Goal: Task Accomplishment & Management: Use online tool/utility

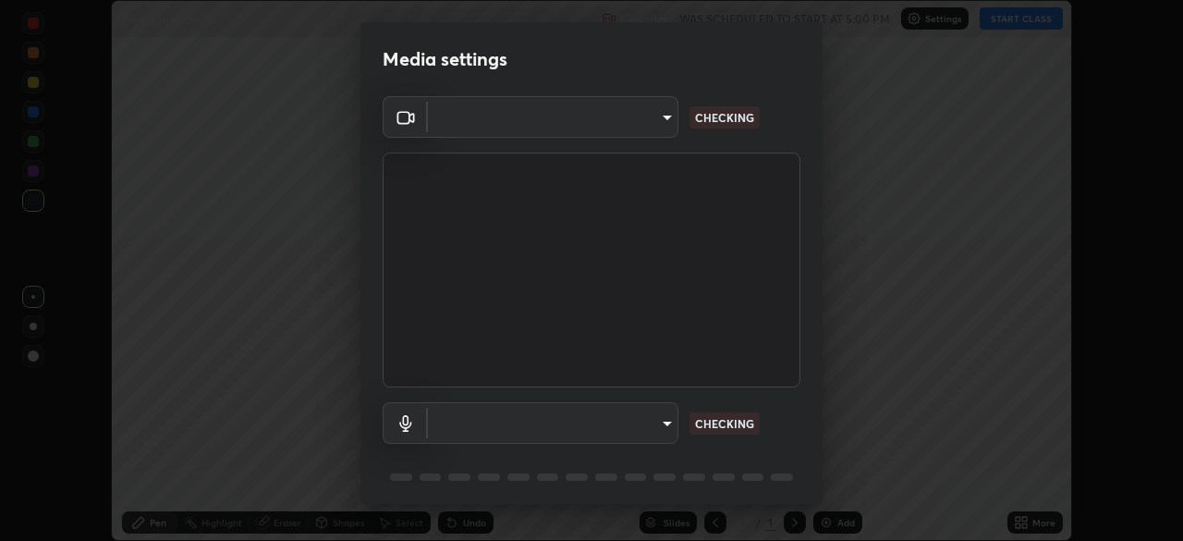
scroll to position [541, 1182]
type input "cb8c6b6b4a50c5c6d626de20ccb3fd73f31987ea2ecc1878d3d31a5f1bf4ae53"
type input "2dc79f99ff49247848e5161b771e98d38bbe0c66e3440a1c16dba11f75110d50"
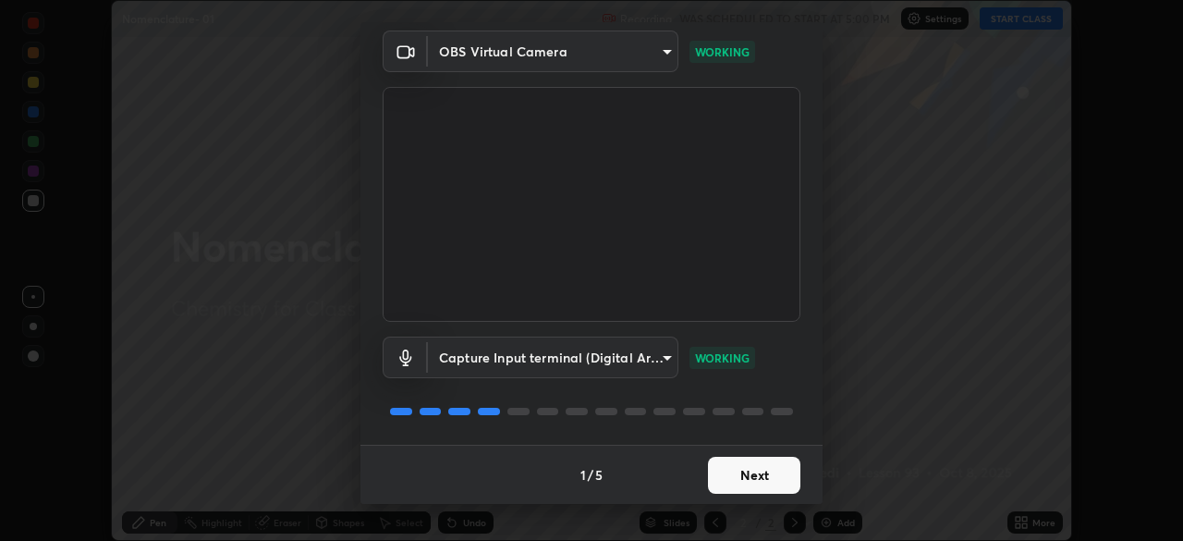
click at [772, 471] on button "Next" at bounding box center [754, 475] width 92 height 37
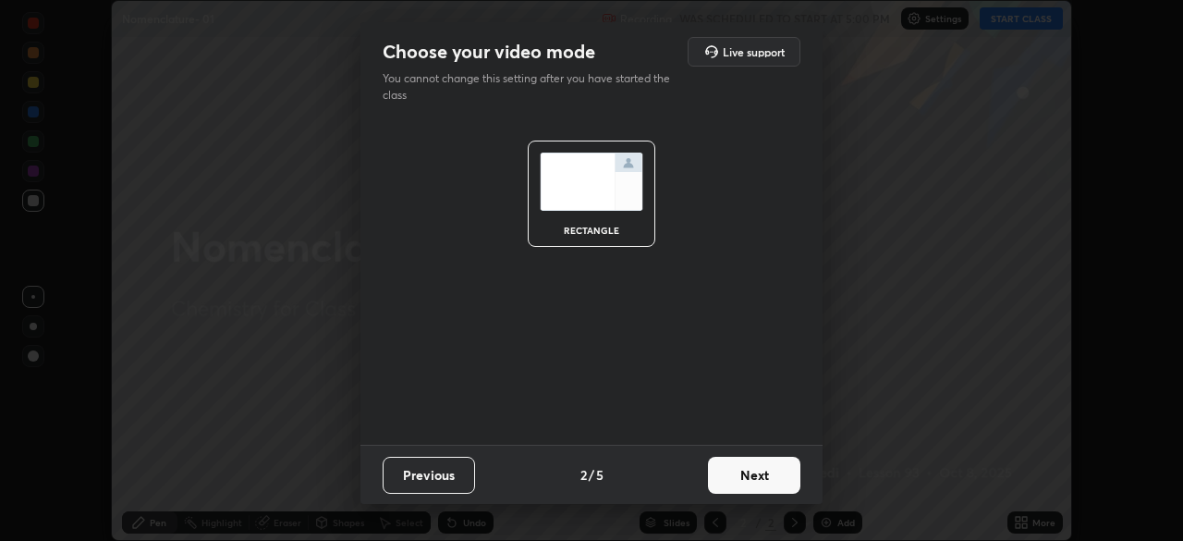
scroll to position [0, 0]
click at [772, 472] on button "Next" at bounding box center [754, 475] width 92 height 37
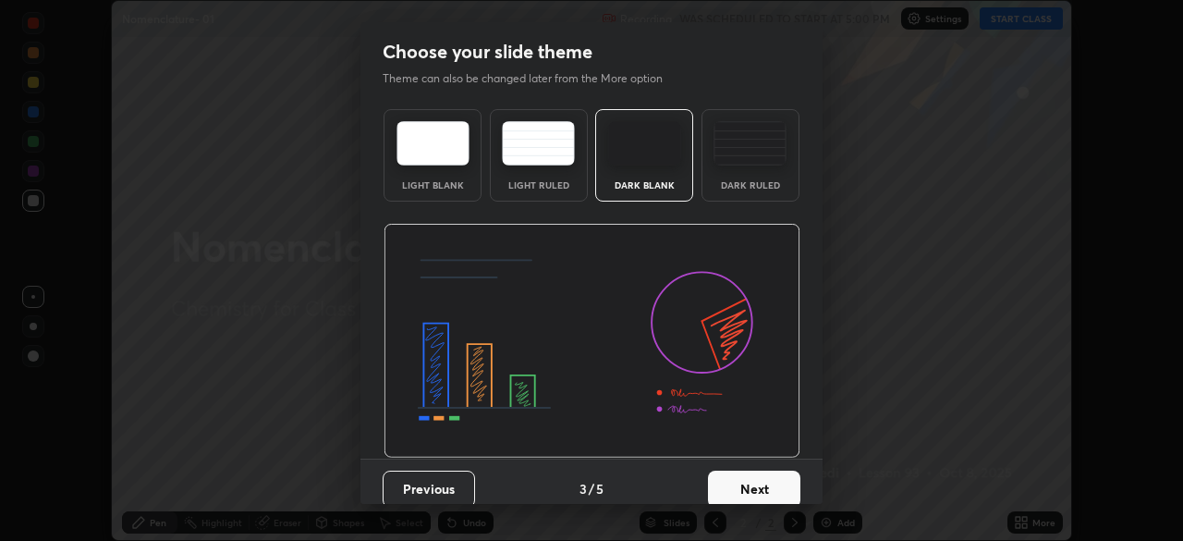
click at [773, 483] on button "Next" at bounding box center [754, 489] width 92 height 37
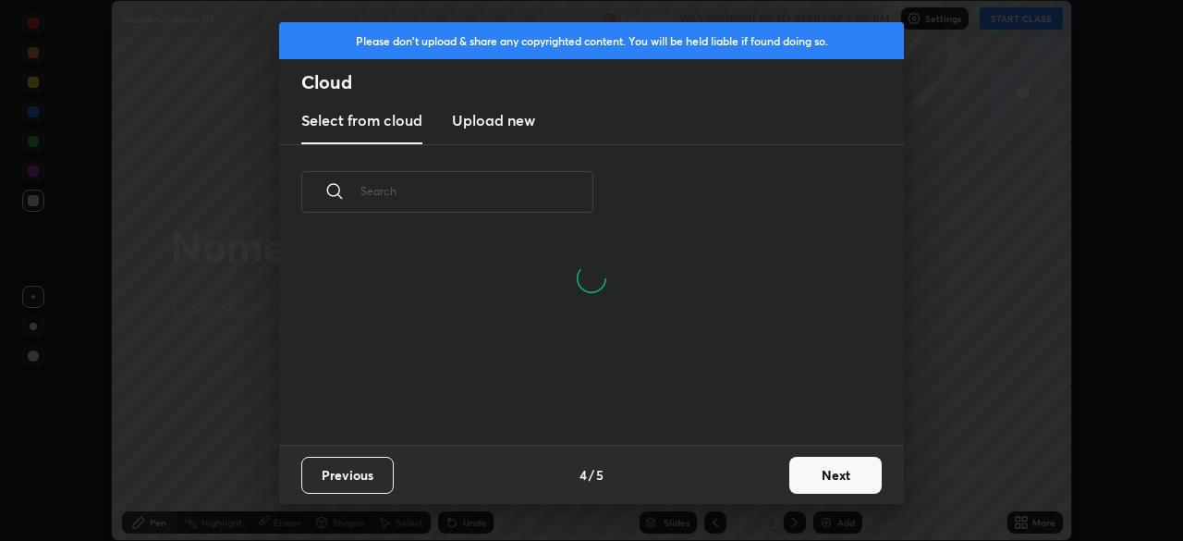
click at [815, 470] on button "Next" at bounding box center [836, 475] width 92 height 37
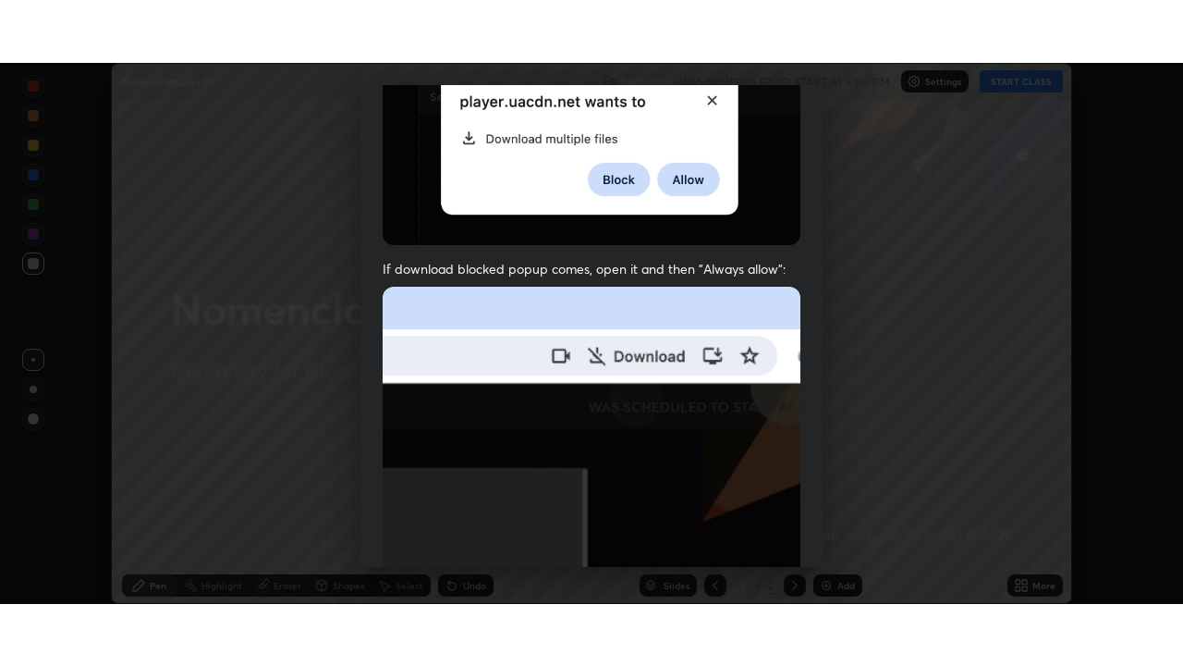
scroll to position [443, 0]
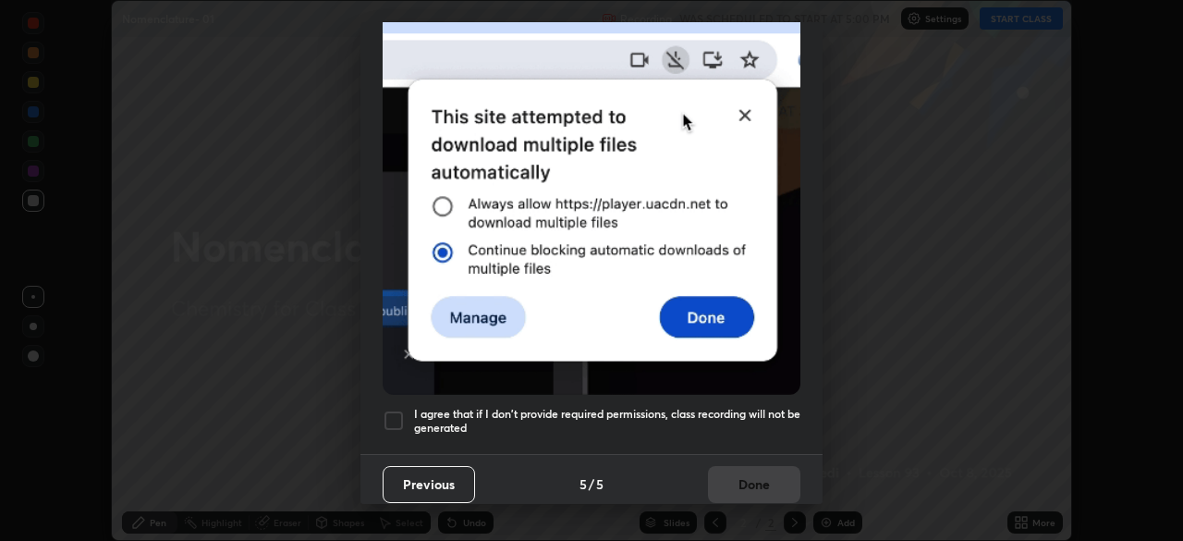
click at [398, 410] on div at bounding box center [394, 421] width 22 height 22
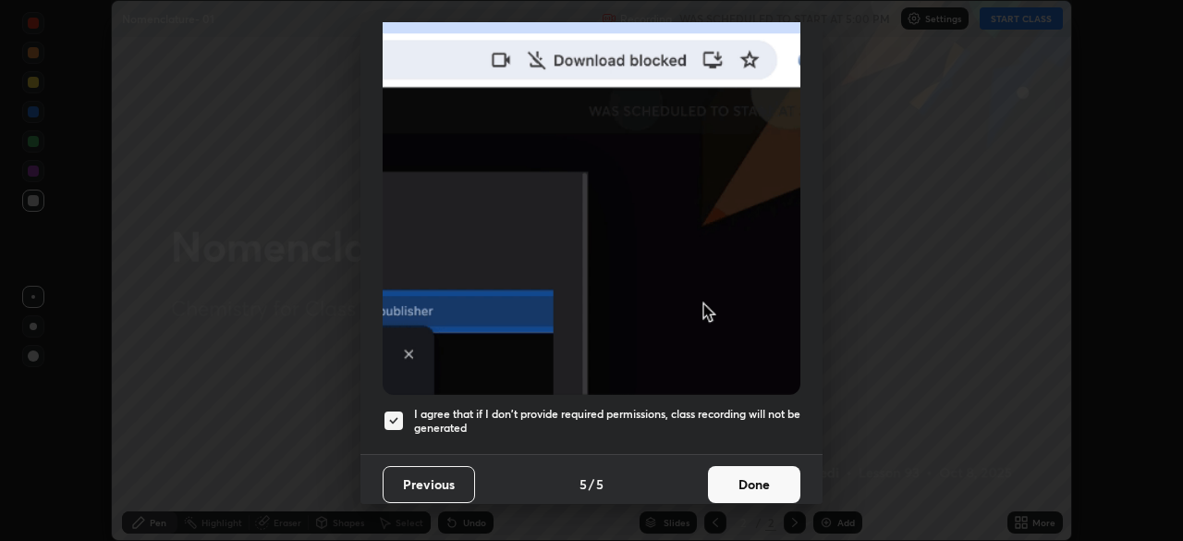
click at [753, 476] on button "Done" at bounding box center [754, 484] width 92 height 37
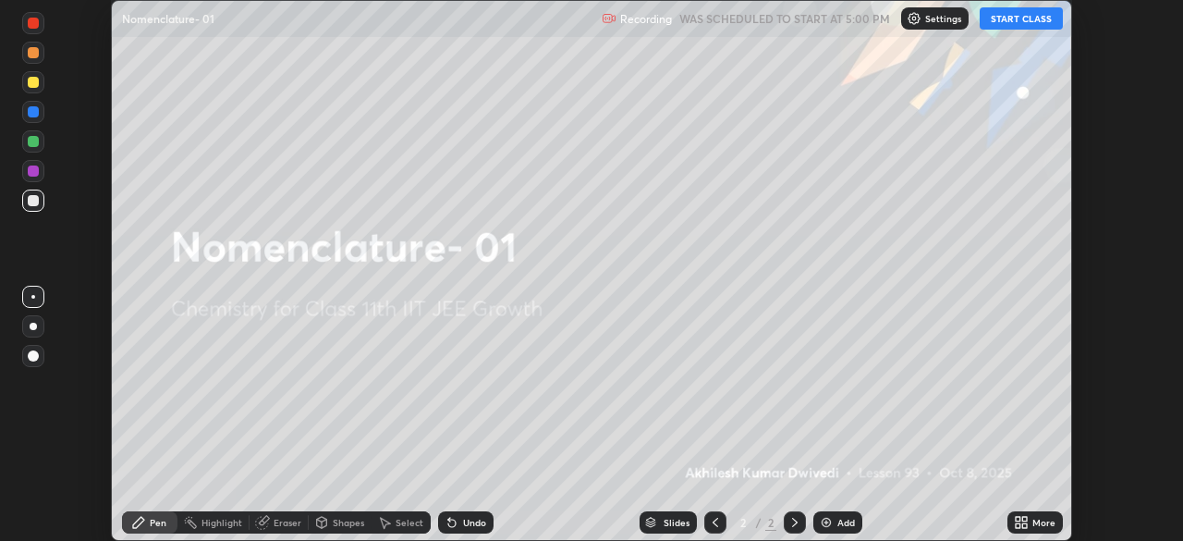
click at [1020, 520] on icon at bounding box center [1018, 519] width 5 height 5
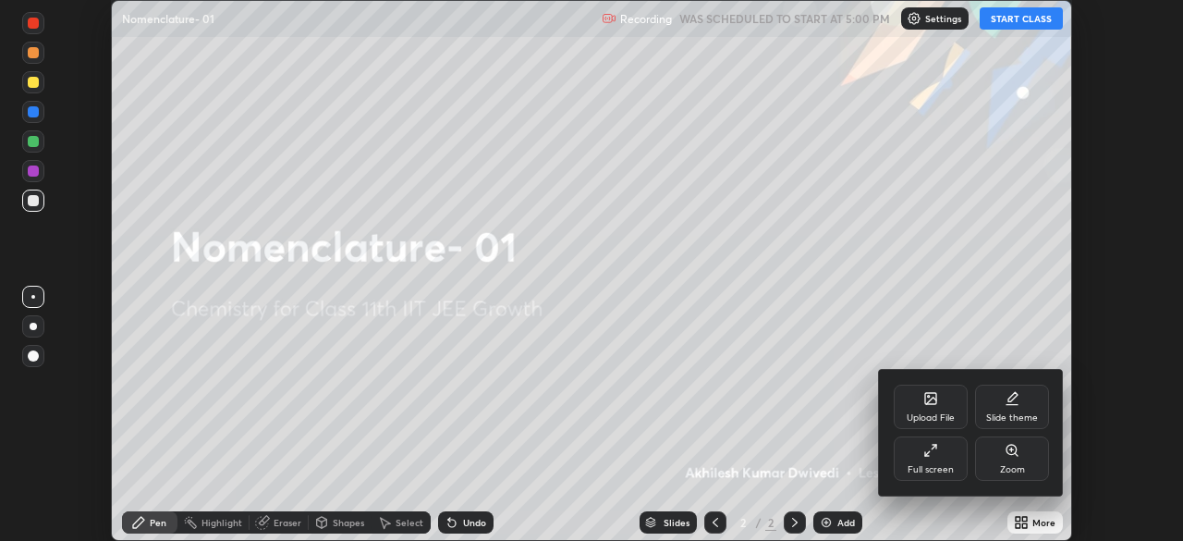
click at [934, 447] on icon at bounding box center [934, 447] width 5 height 5
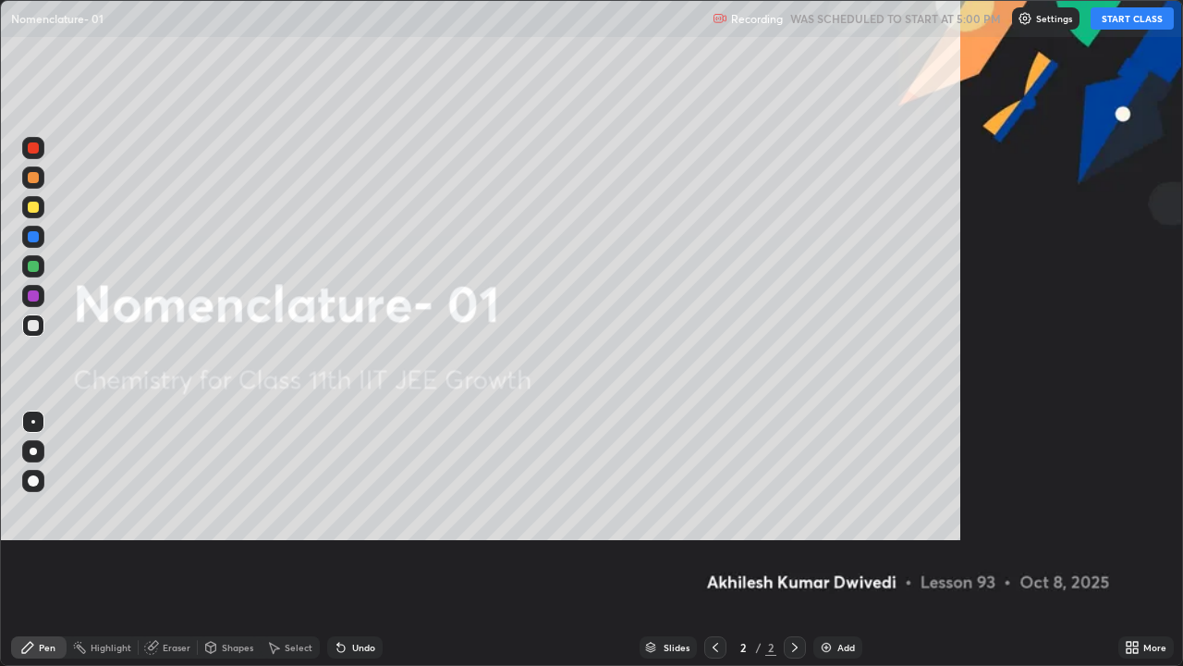
scroll to position [666, 1183]
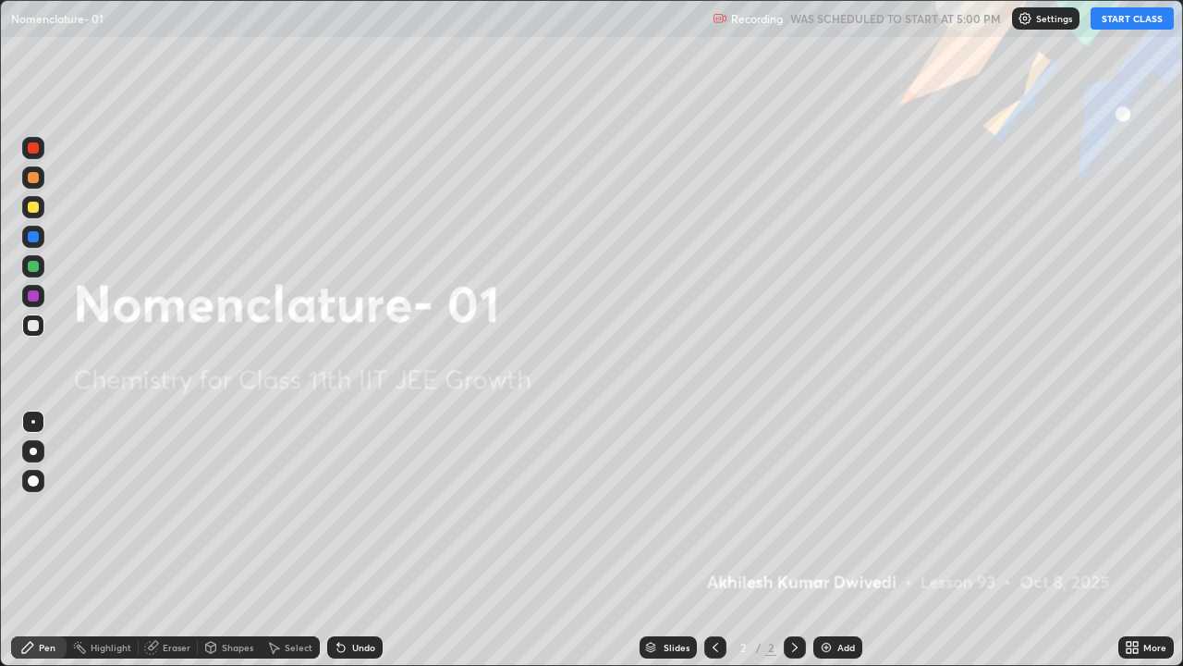
click at [822, 540] on img at bounding box center [826, 647] width 15 height 15
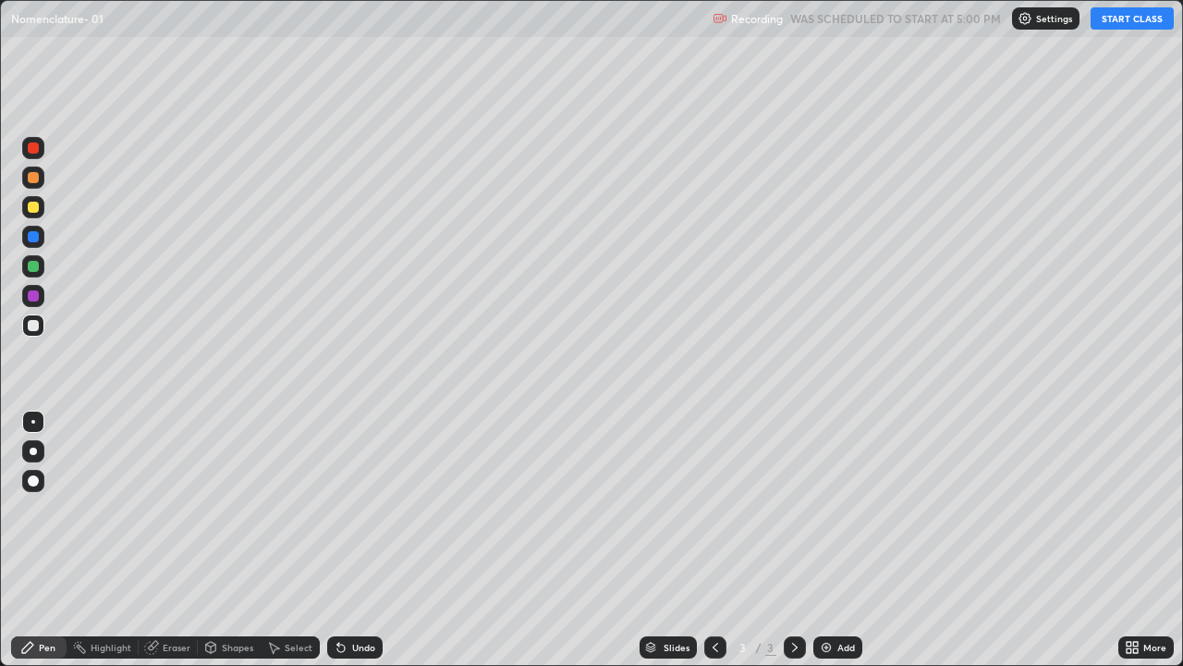
click at [1126, 17] on button "START CLASS" at bounding box center [1132, 18] width 83 height 22
click at [826, 540] on img at bounding box center [826, 647] width 15 height 15
click at [714, 540] on icon at bounding box center [715, 647] width 15 height 15
click at [827, 540] on div "Add" at bounding box center [838, 647] width 49 height 22
click at [827, 540] on img at bounding box center [826, 647] width 15 height 15
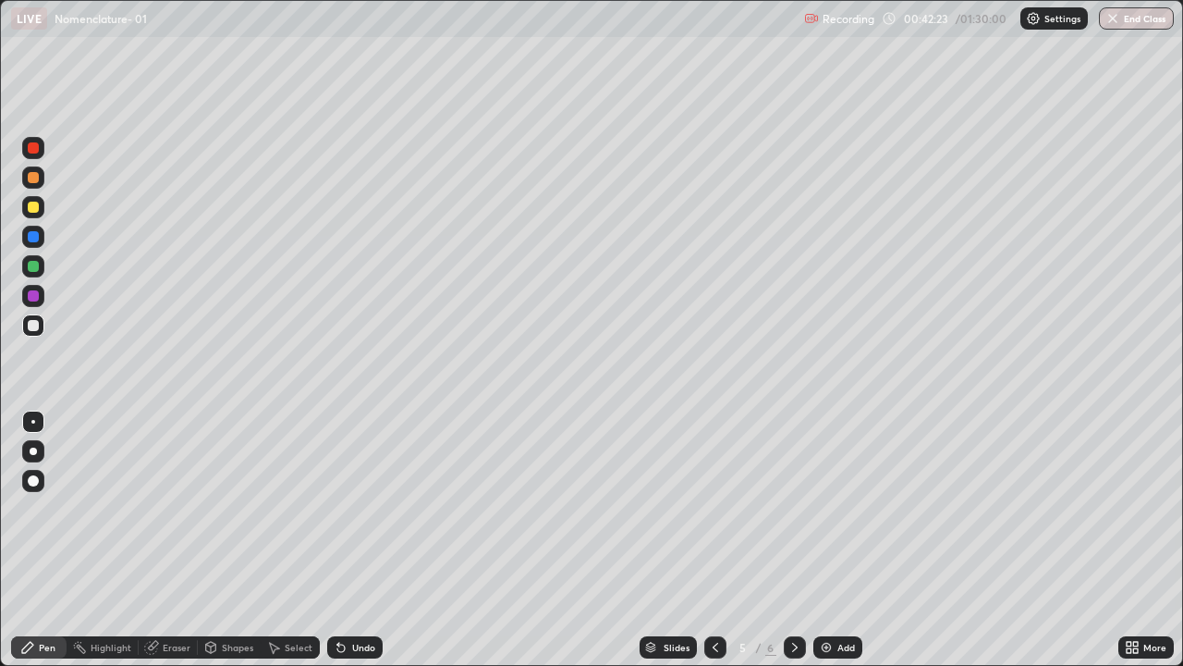
click at [822, 540] on img at bounding box center [826, 647] width 15 height 15
click at [34, 207] on div at bounding box center [33, 207] width 11 height 11
click at [35, 322] on div at bounding box center [33, 325] width 11 height 11
click at [827, 540] on img at bounding box center [826, 647] width 15 height 15
click at [821, 540] on img at bounding box center [826, 647] width 15 height 15
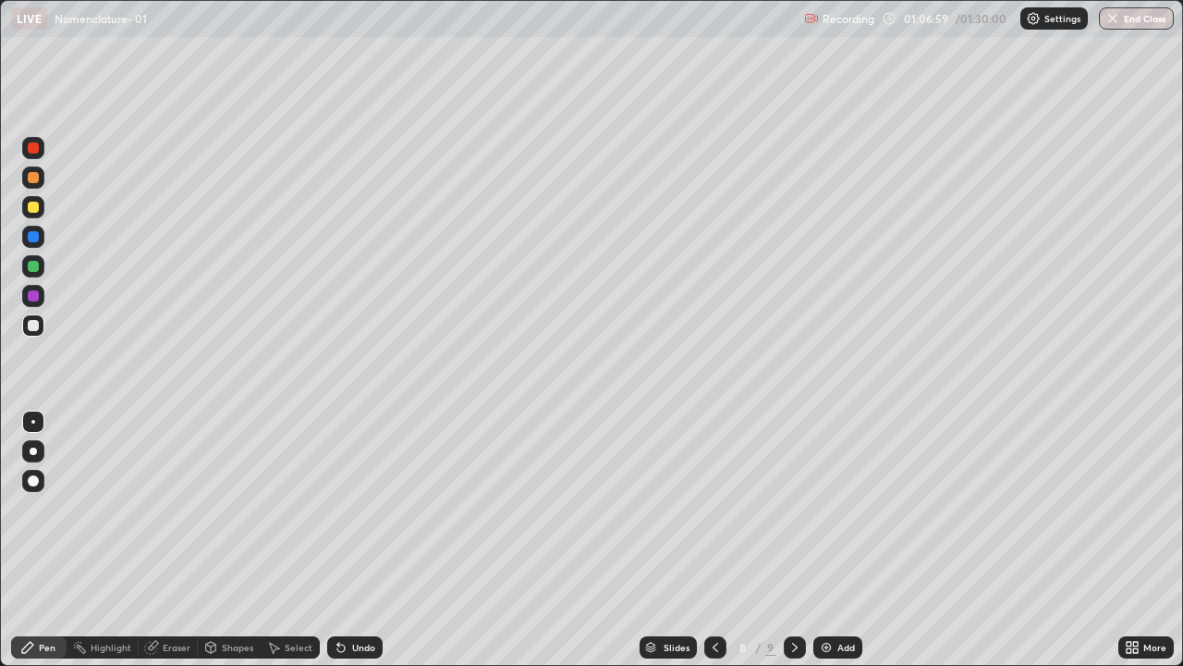
click at [827, 540] on img at bounding box center [826, 647] width 15 height 15
click at [1134, 19] on button "End Class" at bounding box center [1136, 18] width 75 height 22
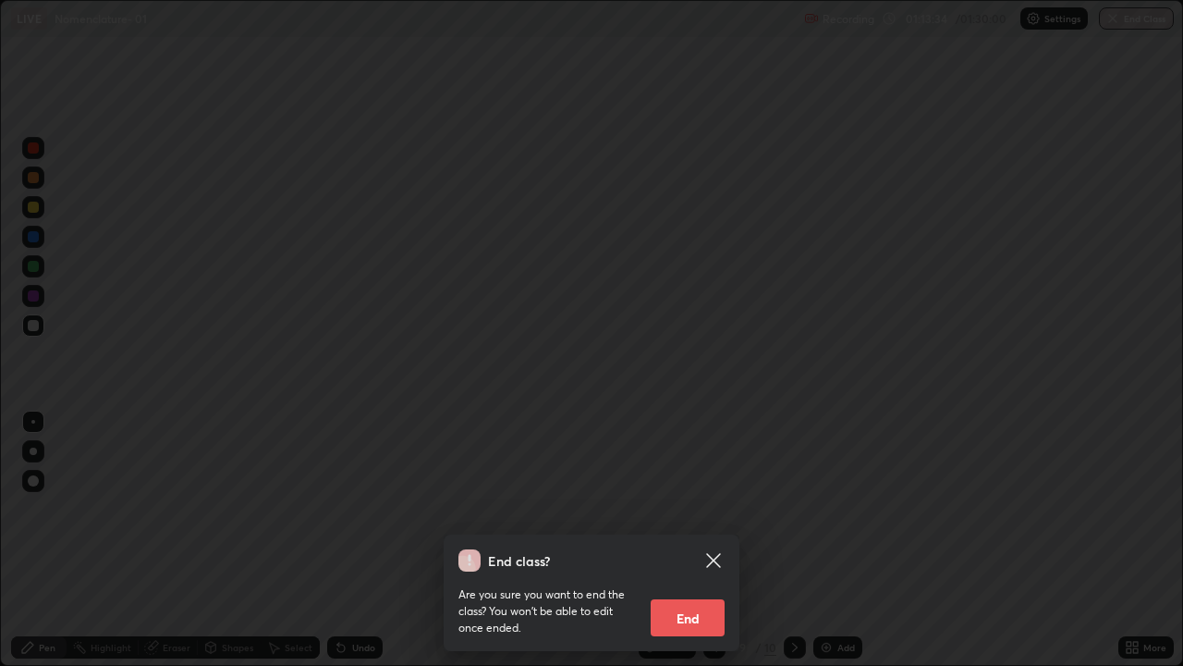
click at [693, 540] on button "End" at bounding box center [688, 617] width 74 height 37
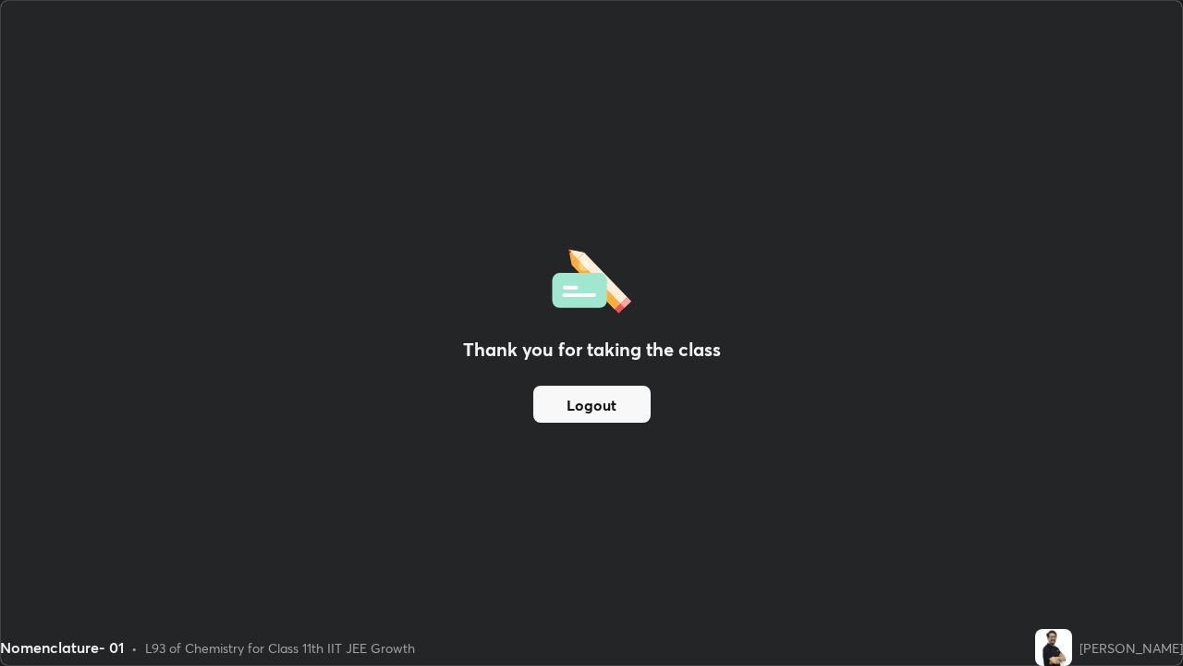
click at [604, 400] on button "Logout" at bounding box center [591, 404] width 117 height 37
